Goal: Information Seeking & Learning: Find specific fact

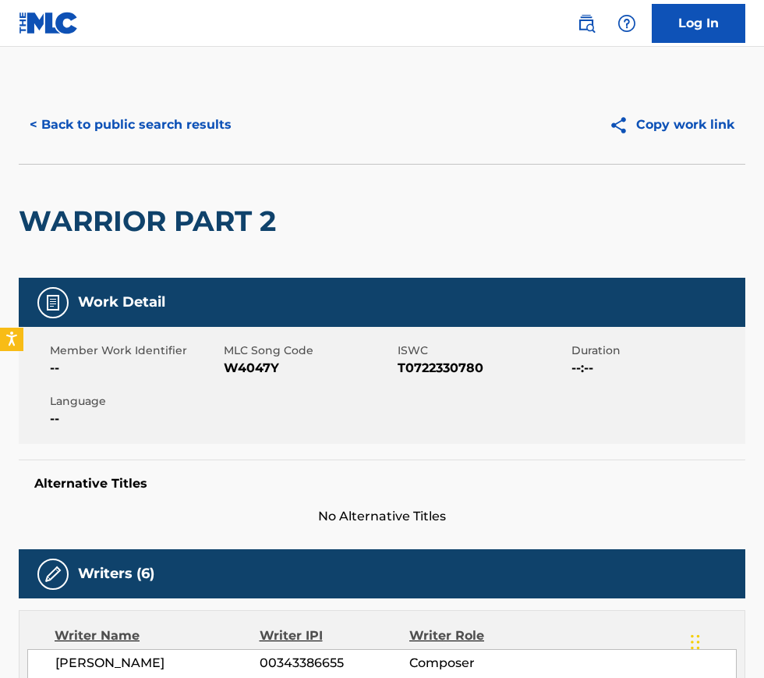
click at [206, 123] on button "< Back to public search results" at bounding box center [131, 124] width 224 height 39
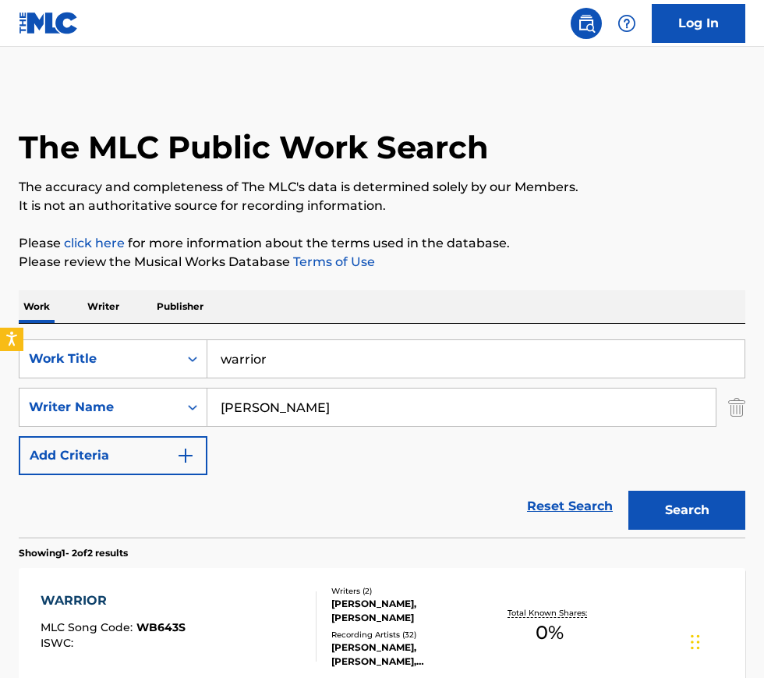
scroll to position [196, 0]
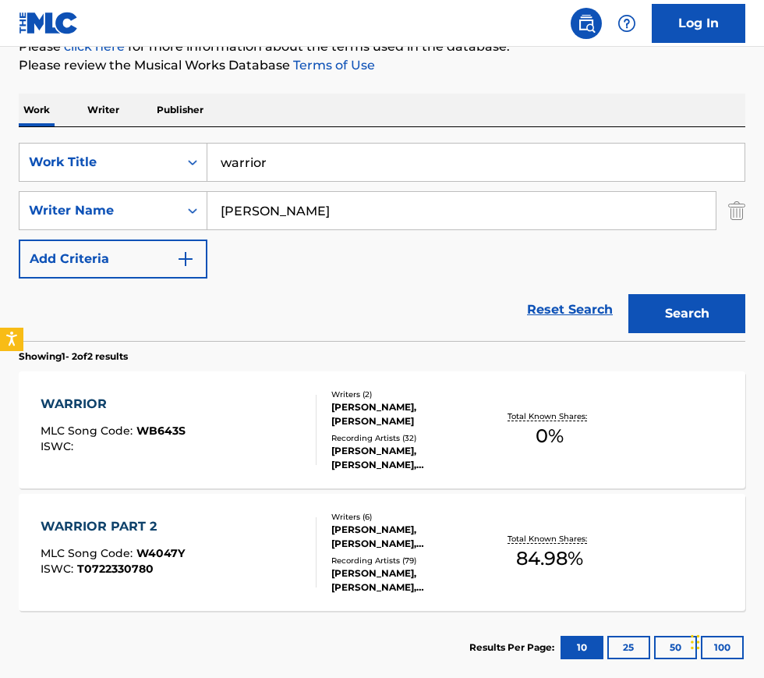
click at [293, 155] on input "warrior" at bounding box center [475, 161] width 537 height 37
type input "re-up"
click at [707, 317] on button "Search" at bounding box center [686, 313] width 117 height 39
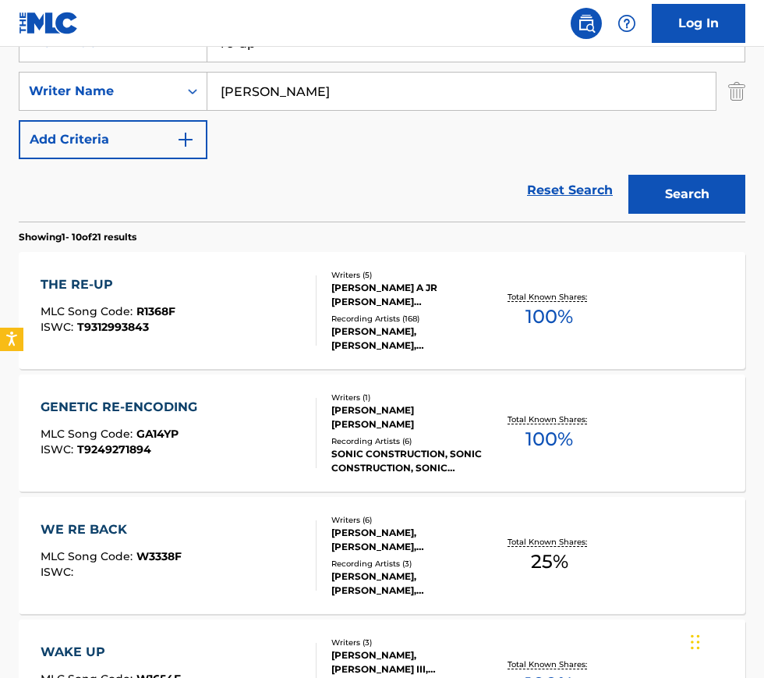
scroll to position [320, 0]
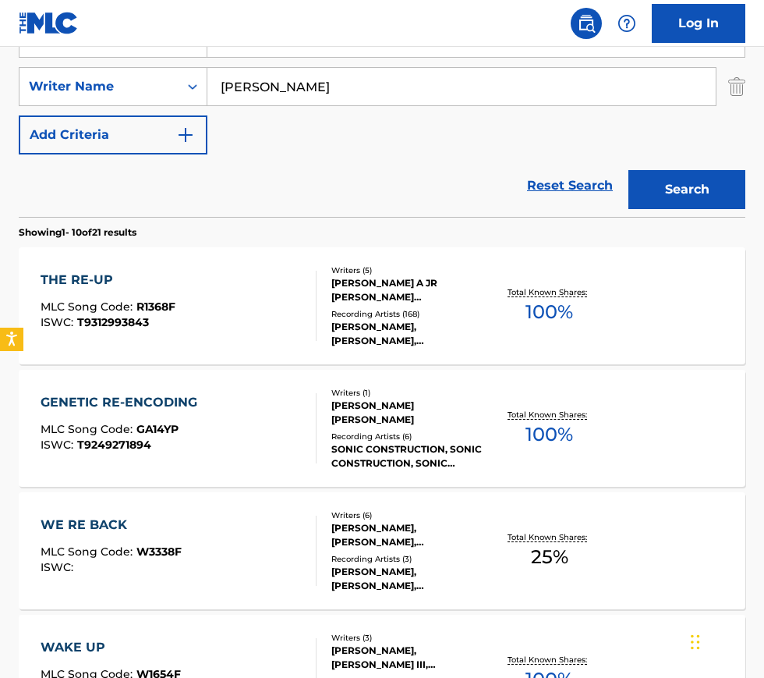
click at [268, 324] on div "THE RE-UP MLC Song Code : R1368F ISWC : T9312993843" at bounding box center [179, 306] width 276 height 70
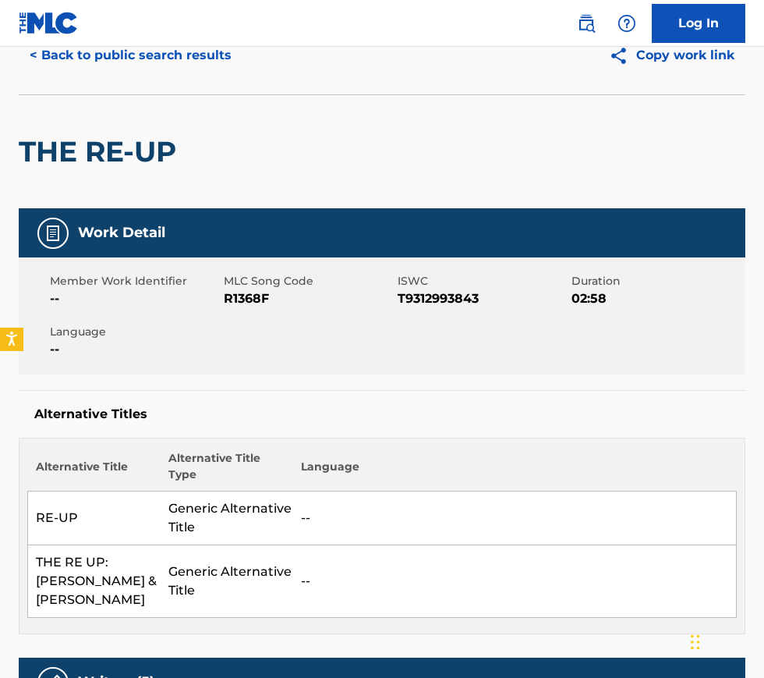
scroll to position [69, 0]
